Goal: Information Seeking & Learning: Understand process/instructions

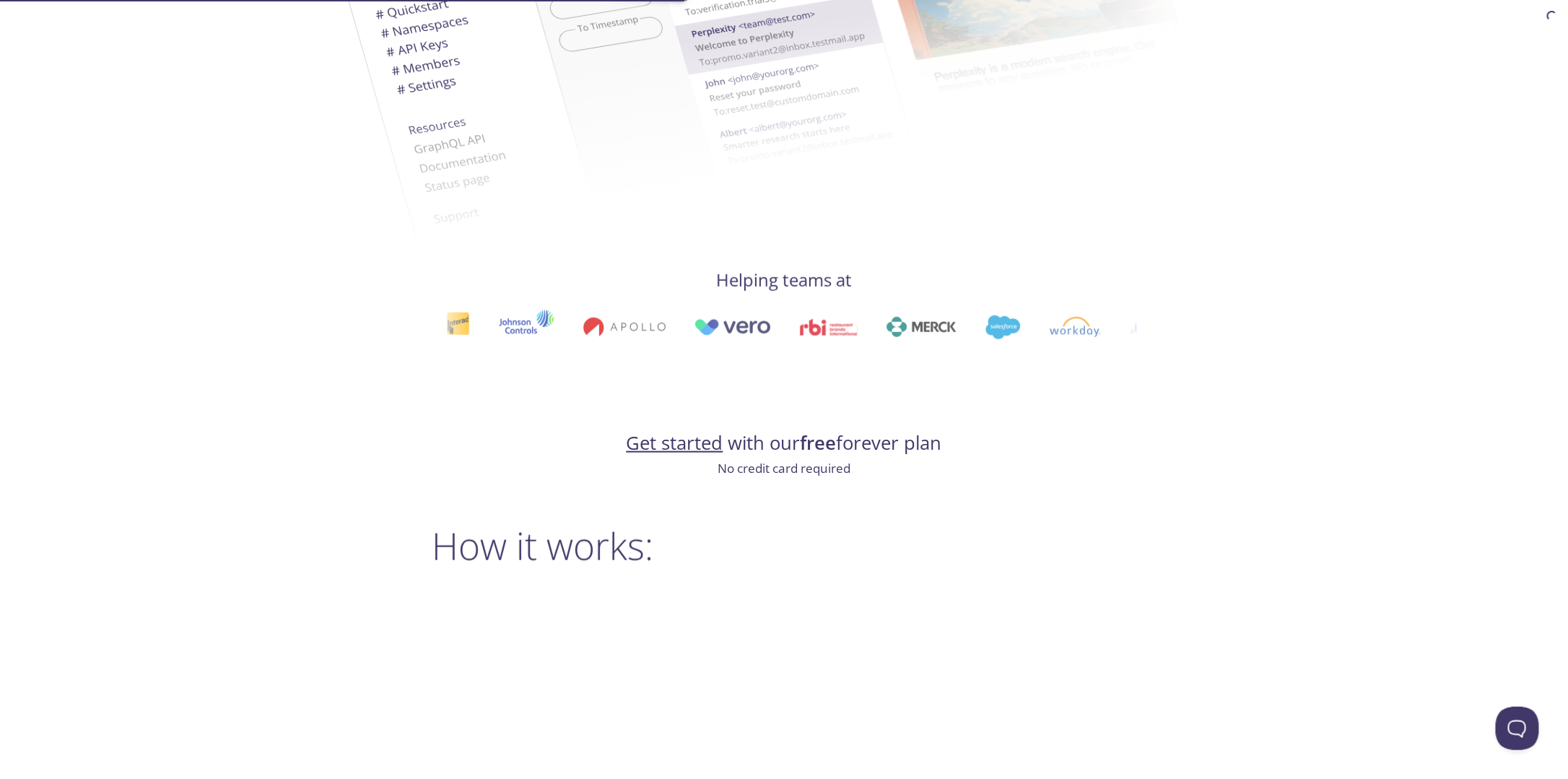
scroll to position [578, 0]
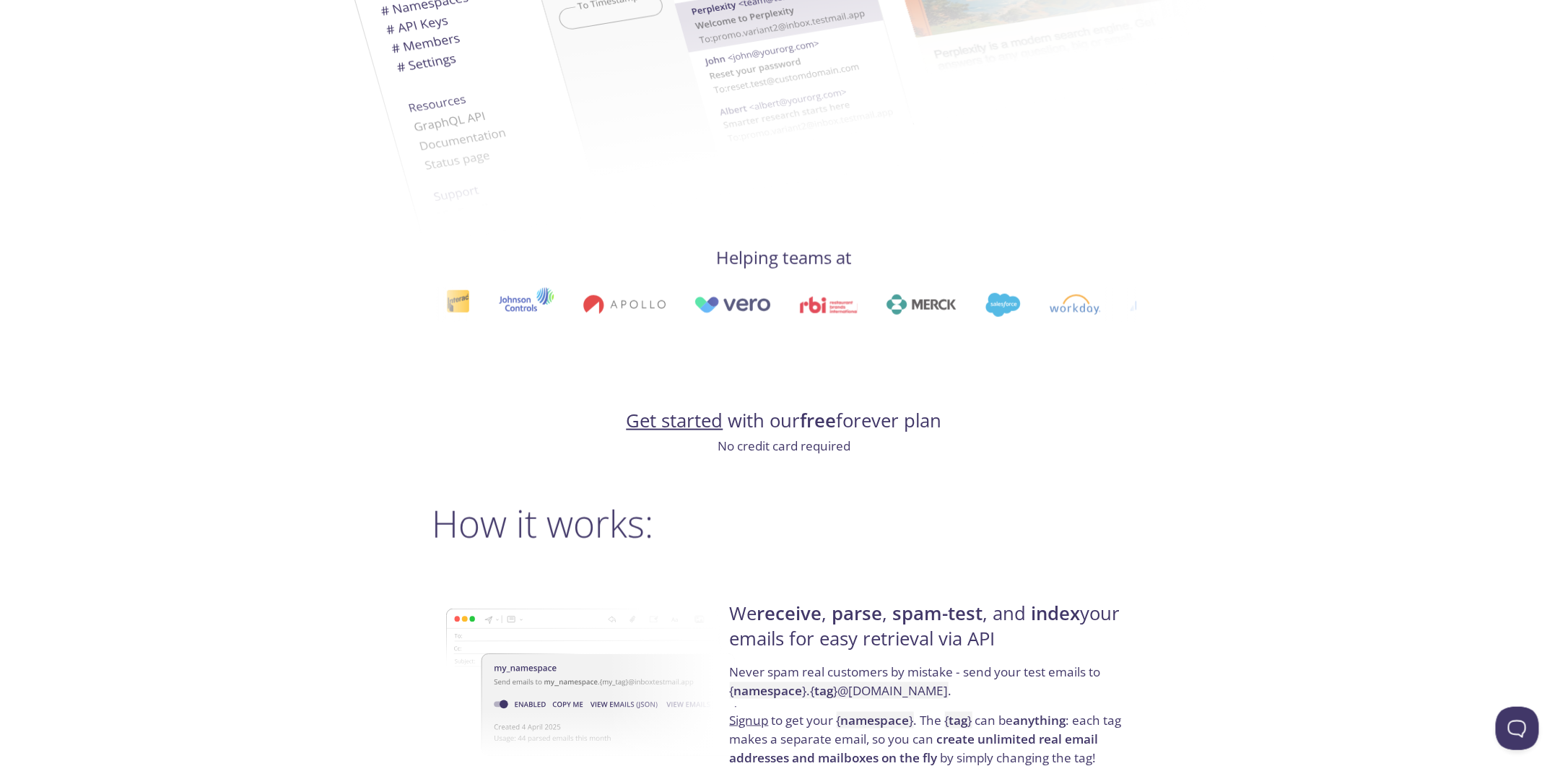
click at [695, 420] on link "Get started" at bounding box center [675, 421] width 97 height 26
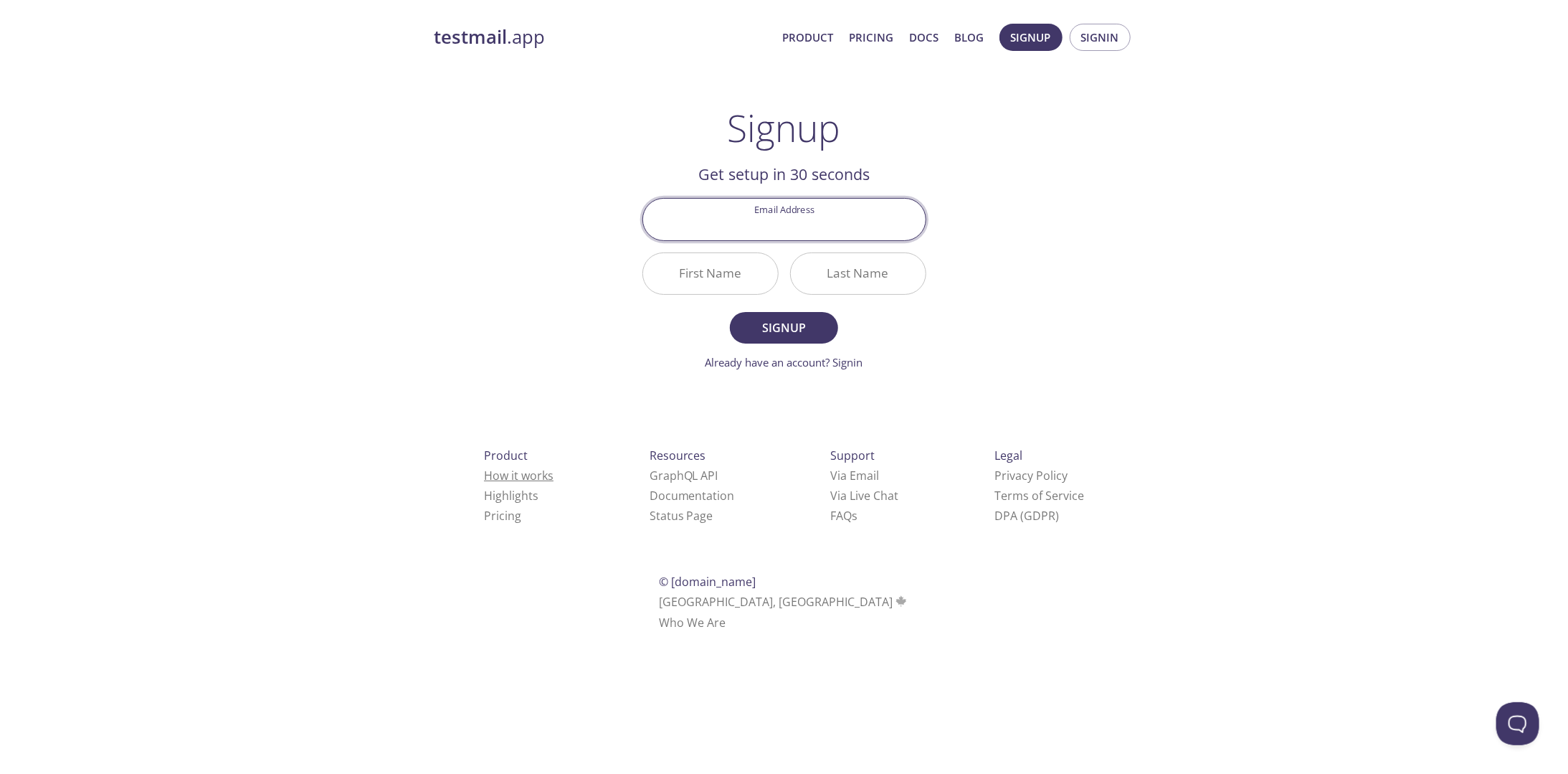
drag, startPoint x: 248, startPoint y: 12, endPoint x: 479, endPoint y: 471, distance: 513.9
click at [484, 471] on link "How it works" at bounding box center [518, 475] width 70 height 15
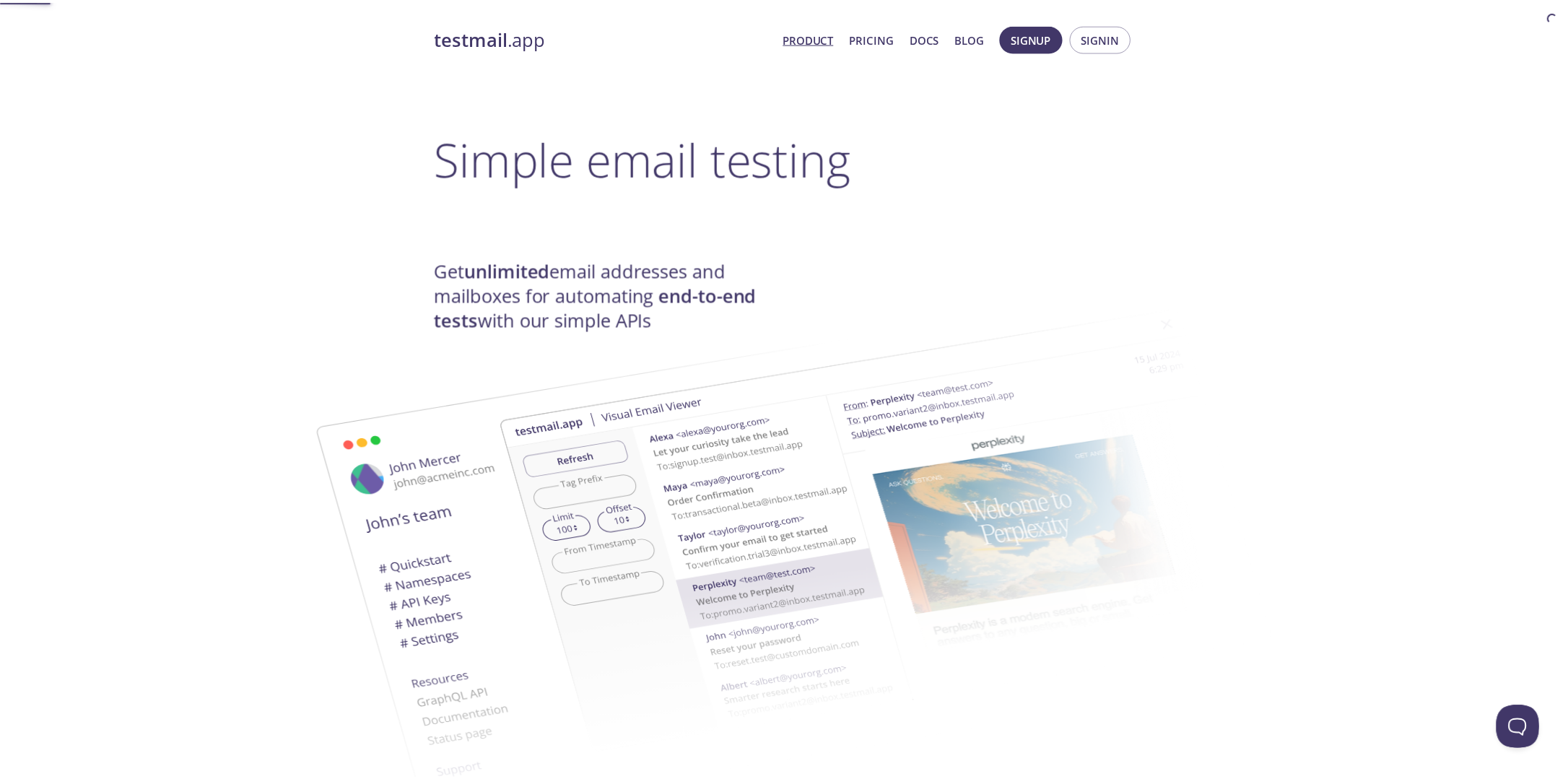
scroll to position [1061, 0]
